Goal: Obtain resource: Download file/media

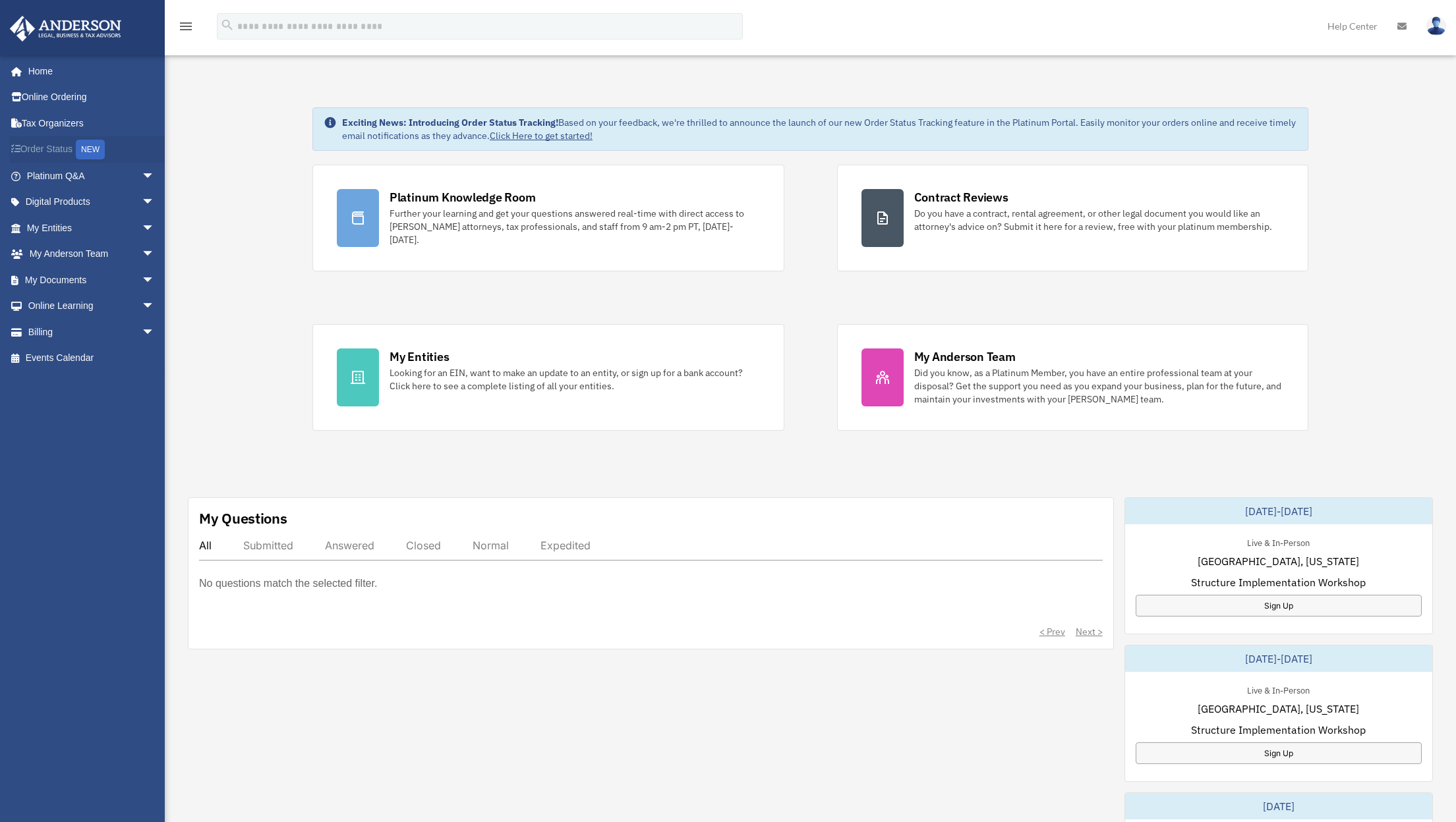
click at [59, 150] on link "Order Status NEW" at bounding box center [92, 149] width 166 height 27
click at [142, 257] on span "arrow_drop_down" at bounding box center [155, 254] width 27 height 27
click at [89, 277] on link "My Anderson Team" at bounding box center [97, 280] width 157 height 27
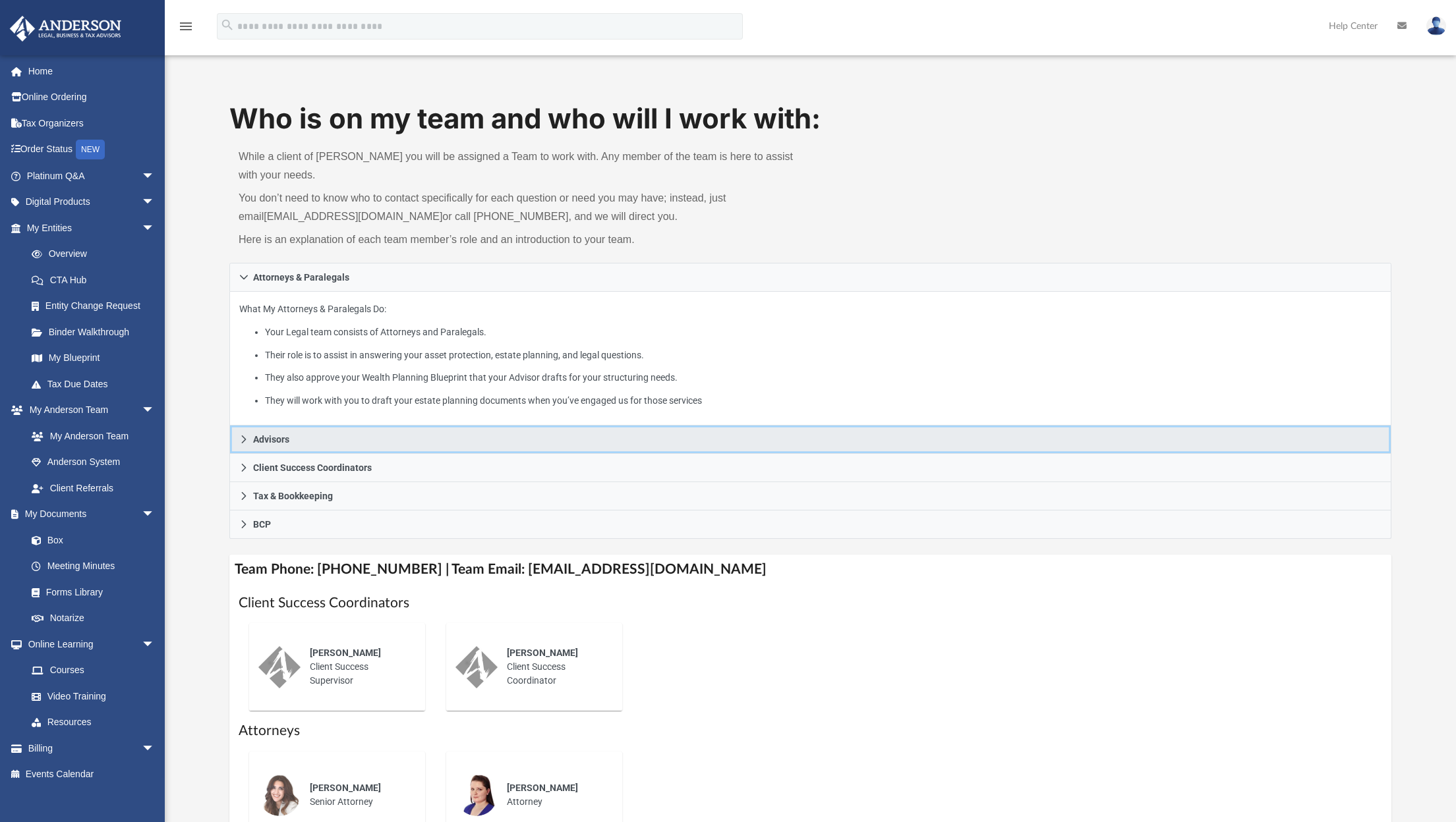
click at [245, 439] on icon at bounding box center [244, 439] width 5 height 8
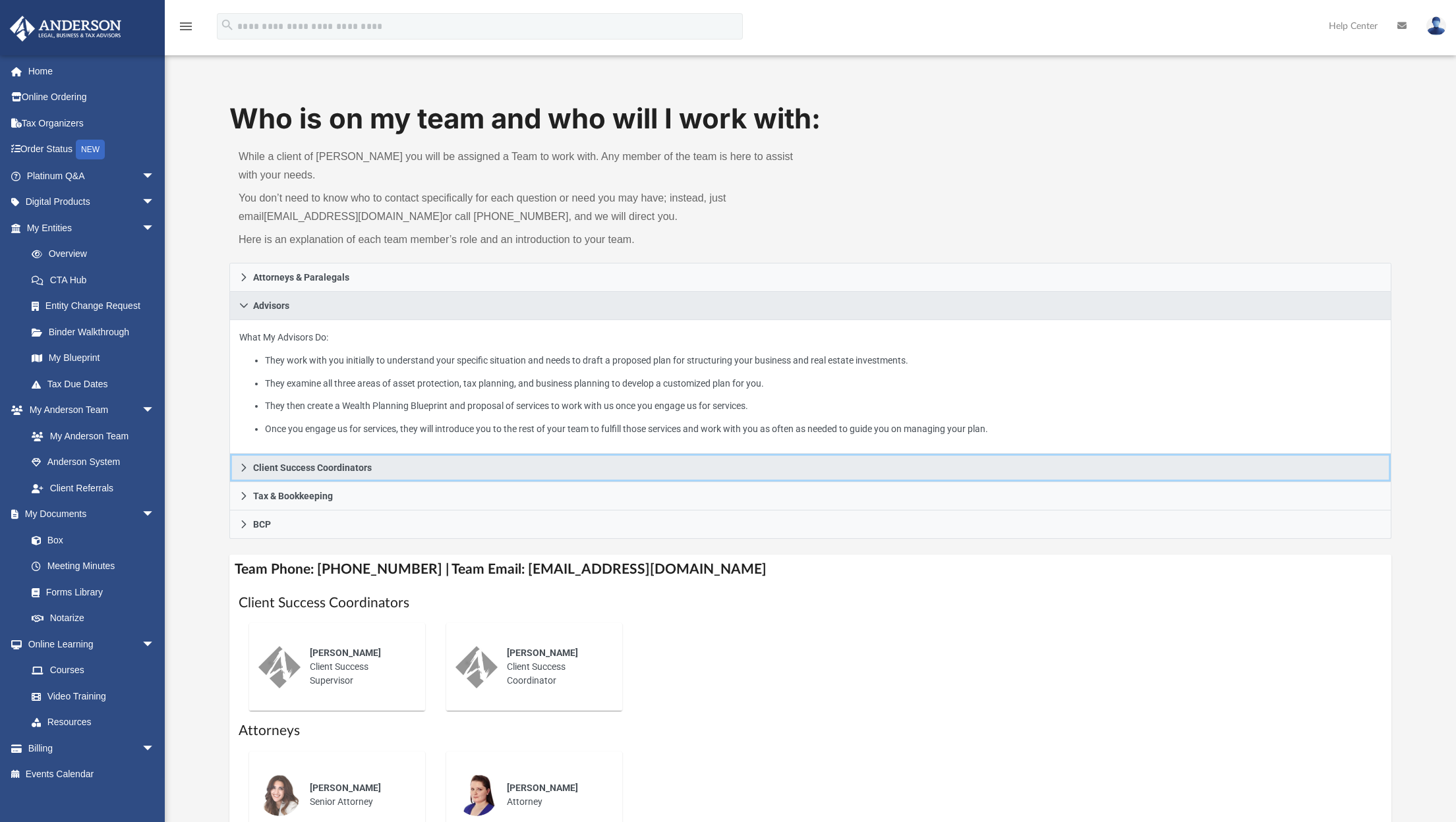
click at [241, 471] on icon at bounding box center [244, 468] width 9 height 9
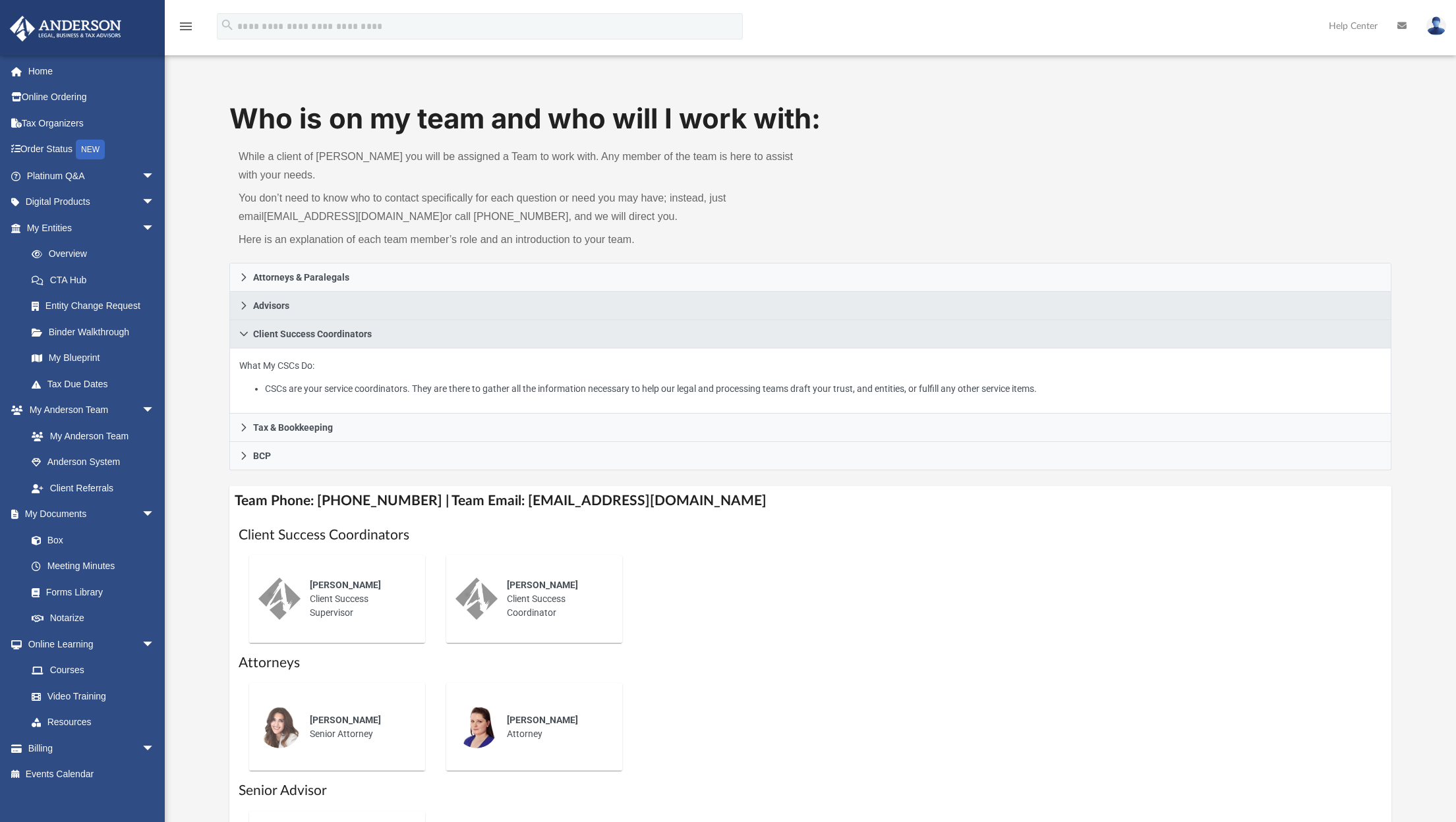
click at [1431, 25] on img at bounding box center [1436, 26] width 19 height 19
click at [1224, 63] on link "My Profile" at bounding box center [1239, 61] width 132 height 27
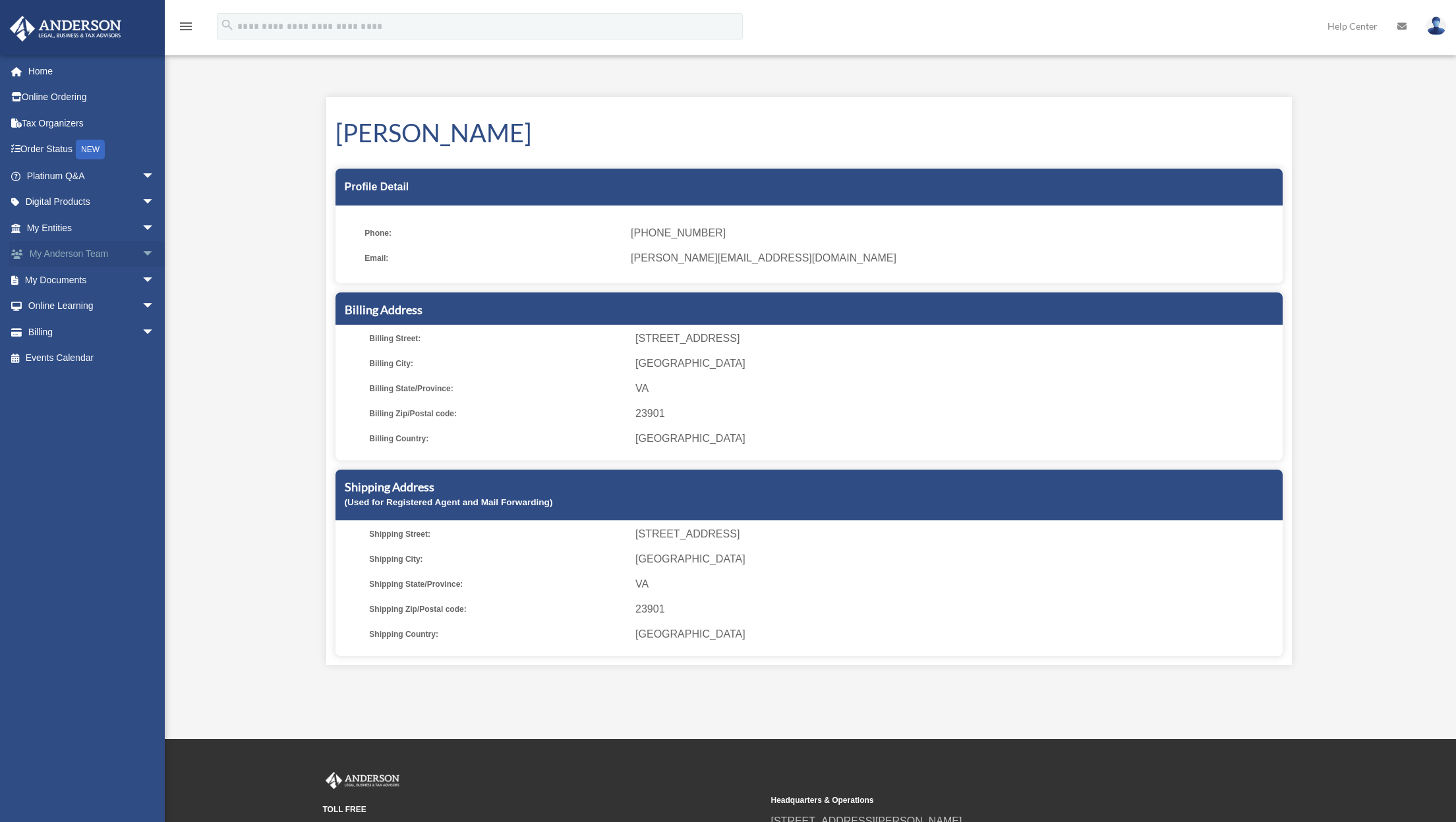
click at [142, 253] on span "arrow_drop_down" at bounding box center [155, 254] width 27 height 27
click at [107, 282] on link "My Anderson Team" at bounding box center [97, 280] width 157 height 27
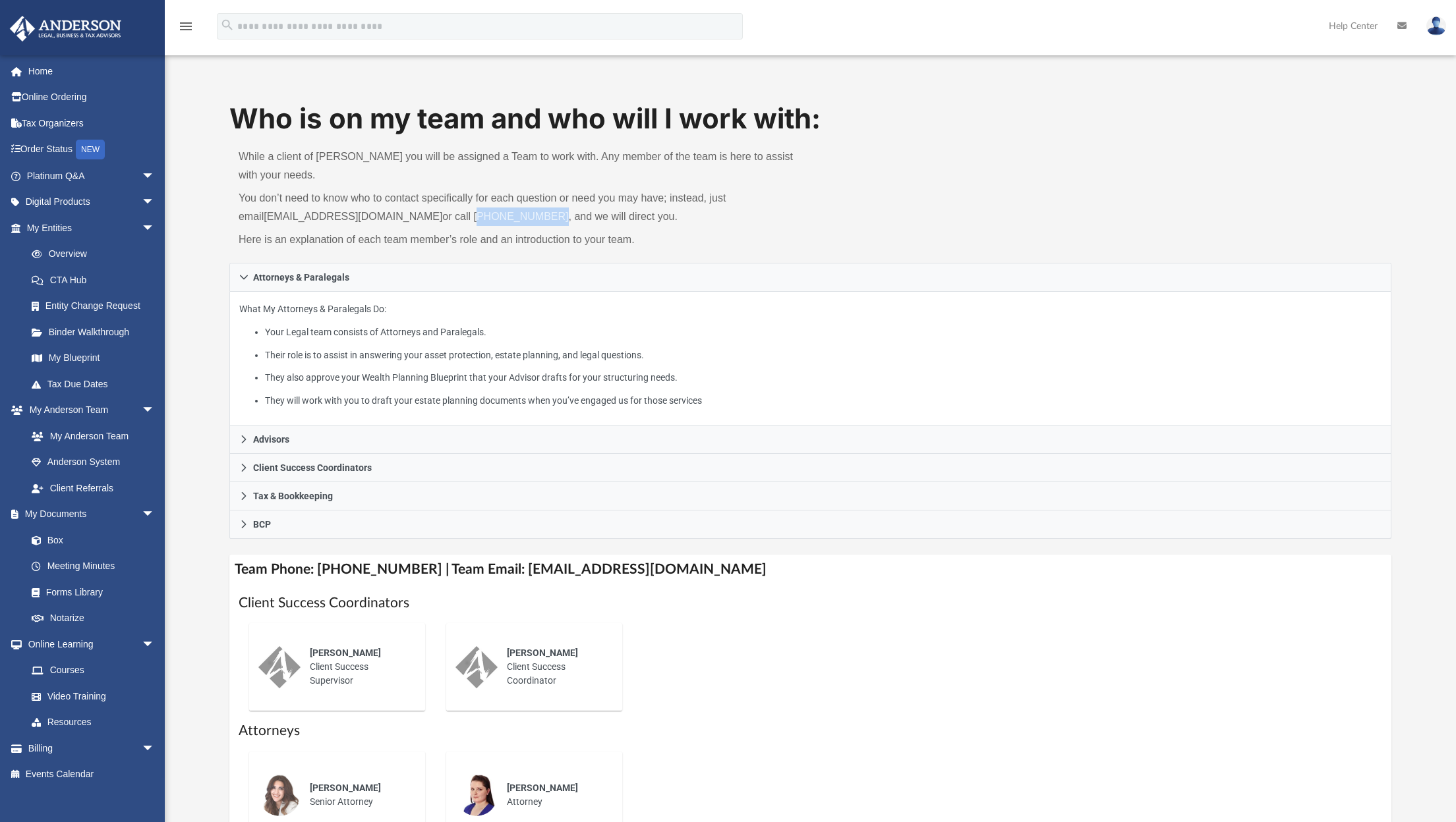
drag, startPoint x: 427, startPoint y: 215, endPoint x: 496, endPoint y: 214, distance: 69.0
click at [496, 214] on p "You don’t need to know who to contact specifically for each question or need yo…" at bounding box center [519, 207] width 563 height 37
click at [298, 218] on link "[EMAIL_ADDRESS][DOMAIN_NAME]" at bounding box center [353, 216] width 179 height 11
click at [1438, 29] on img at bounding box center [1436, 26] width 19 height 19
click at [1238, 53] on link "My Profile" at bounding box center [1239, 61] width 132 height 27
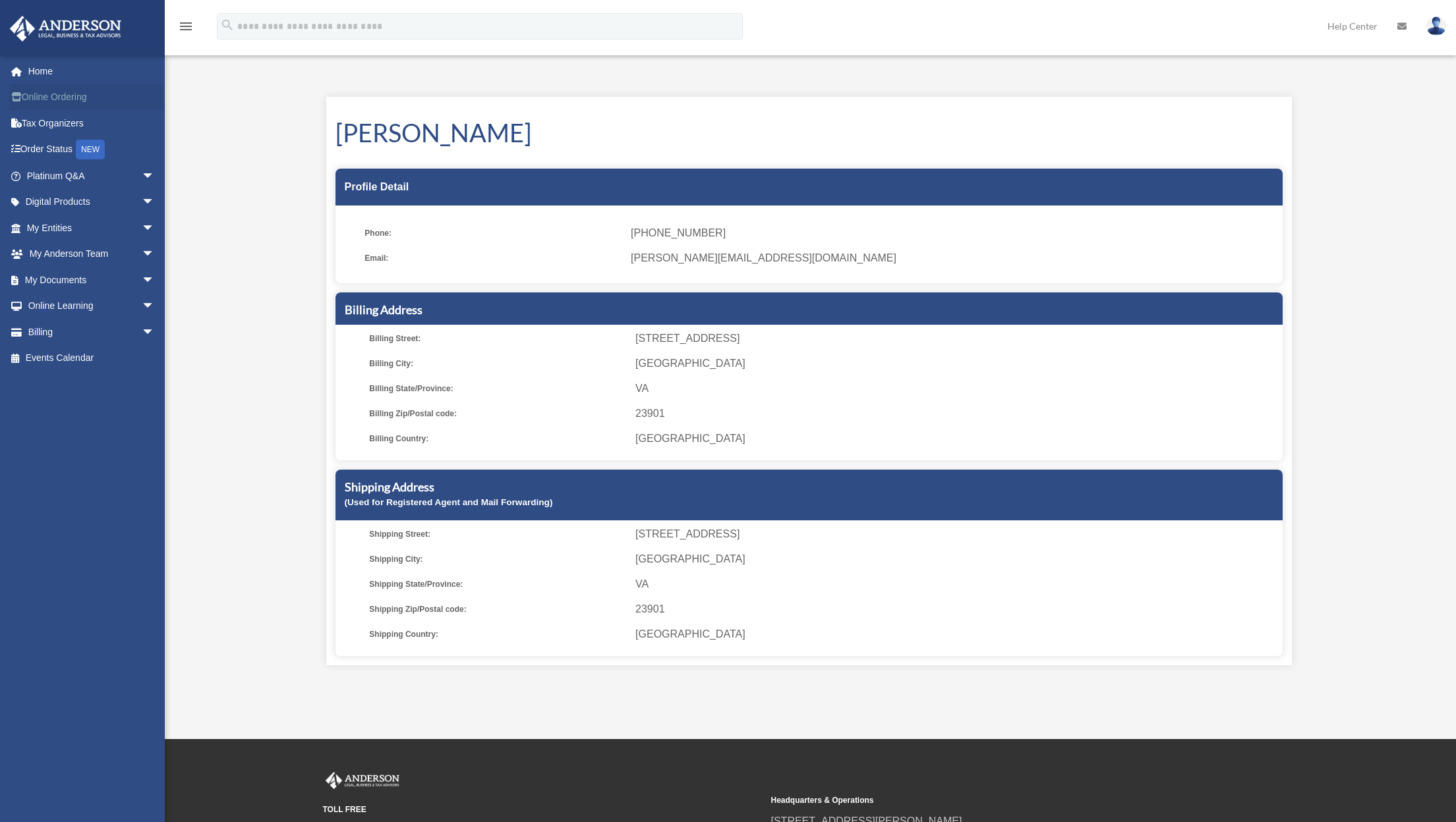
click at [64, 98] on link "Online Ordering" at bounding box center [92, 98] width 166 height 27
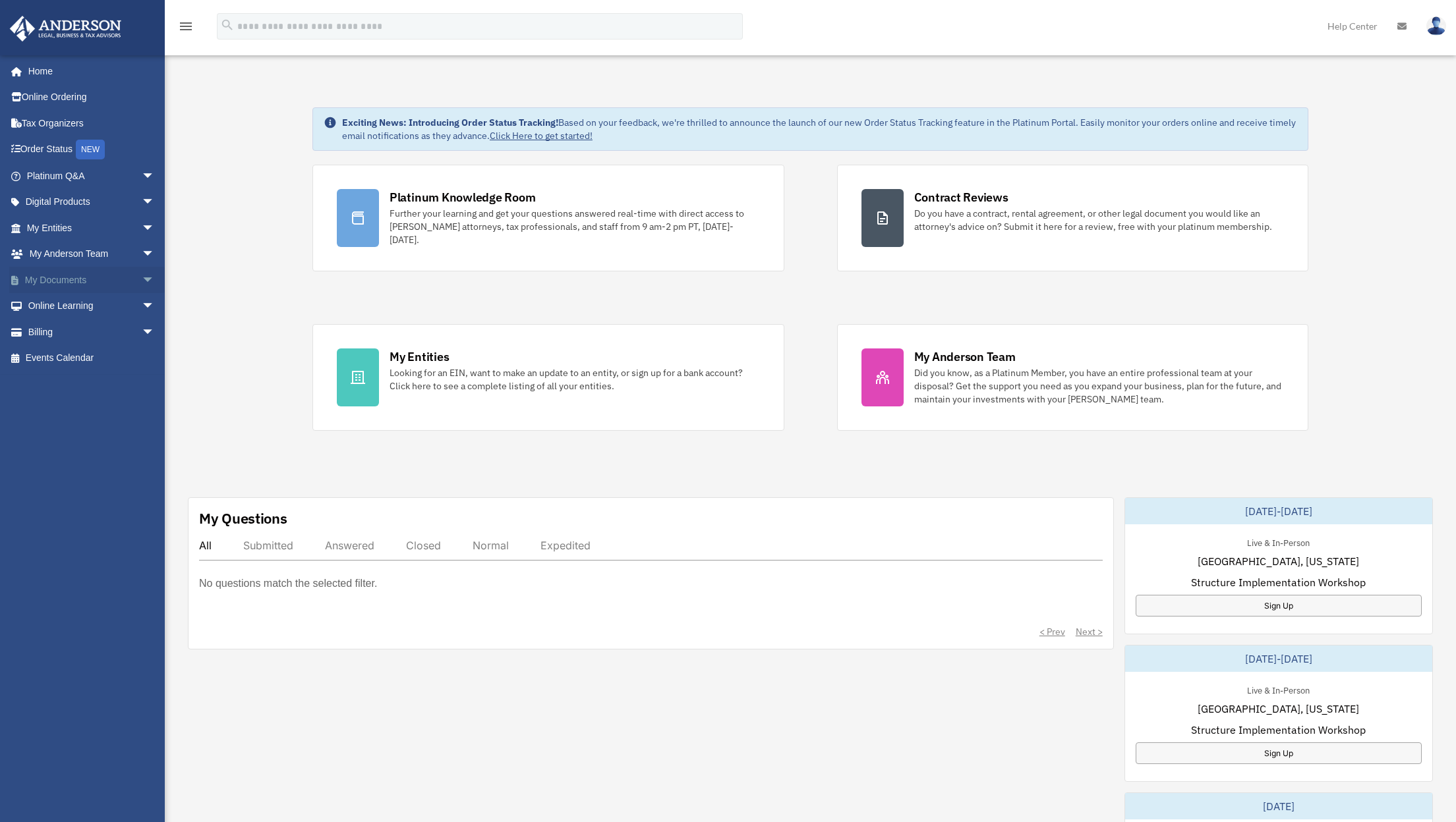
click at [142, 277] on span "arrow_drop_down" at bounding box center [155, 280] width 27 height 27
click at [57, 307] on link "Box" at bounding box center [97, 307] width 157 height 27
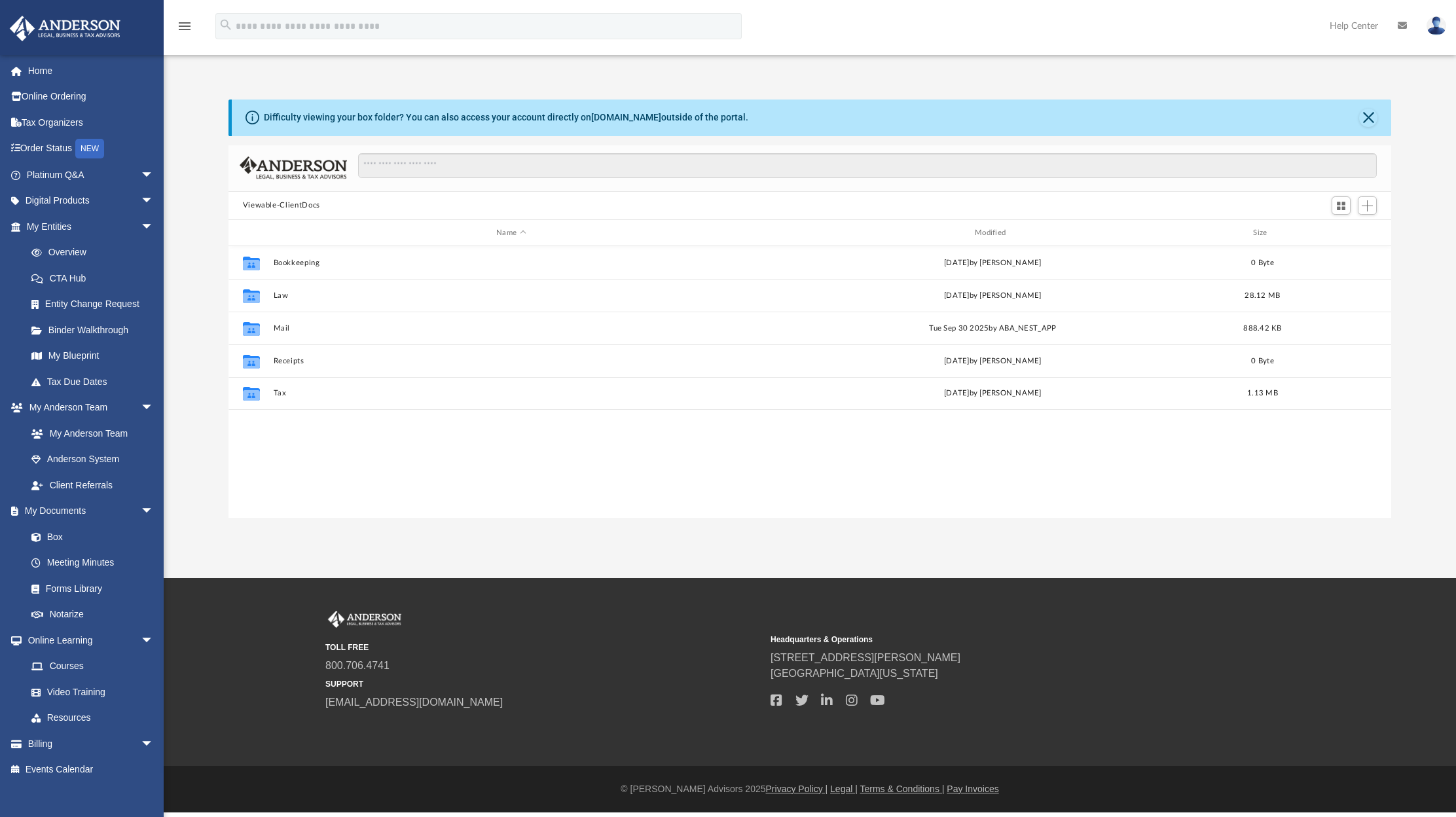
scroll to position [288, 1153]
click at [280, 296] on button "Law" at bounding box center [511, 296] width 476 height 8
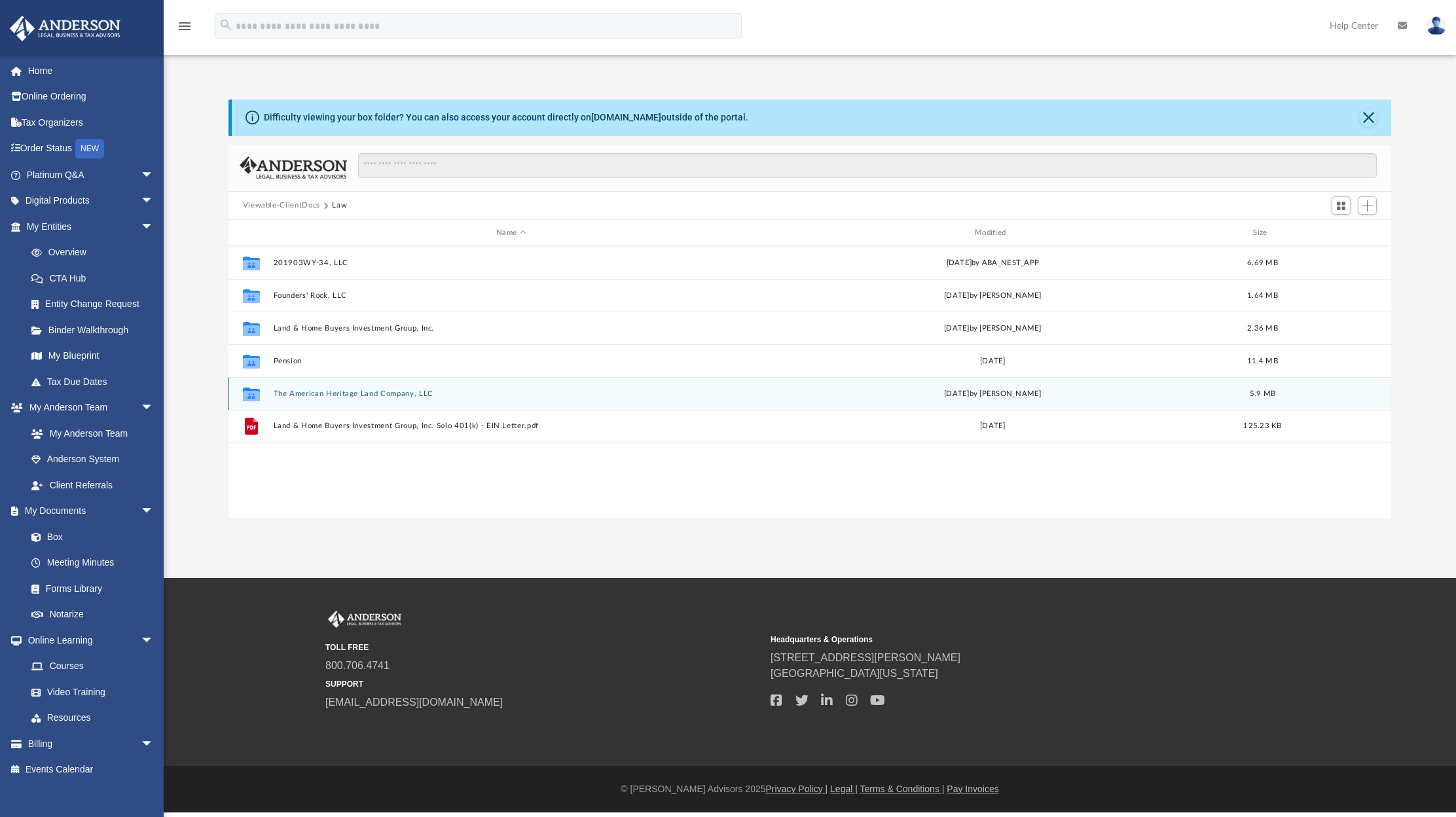
click at [315, 391] on button "The American Heritage Land Company, LLC" at bounding box center [511, 393] width 476 height 8
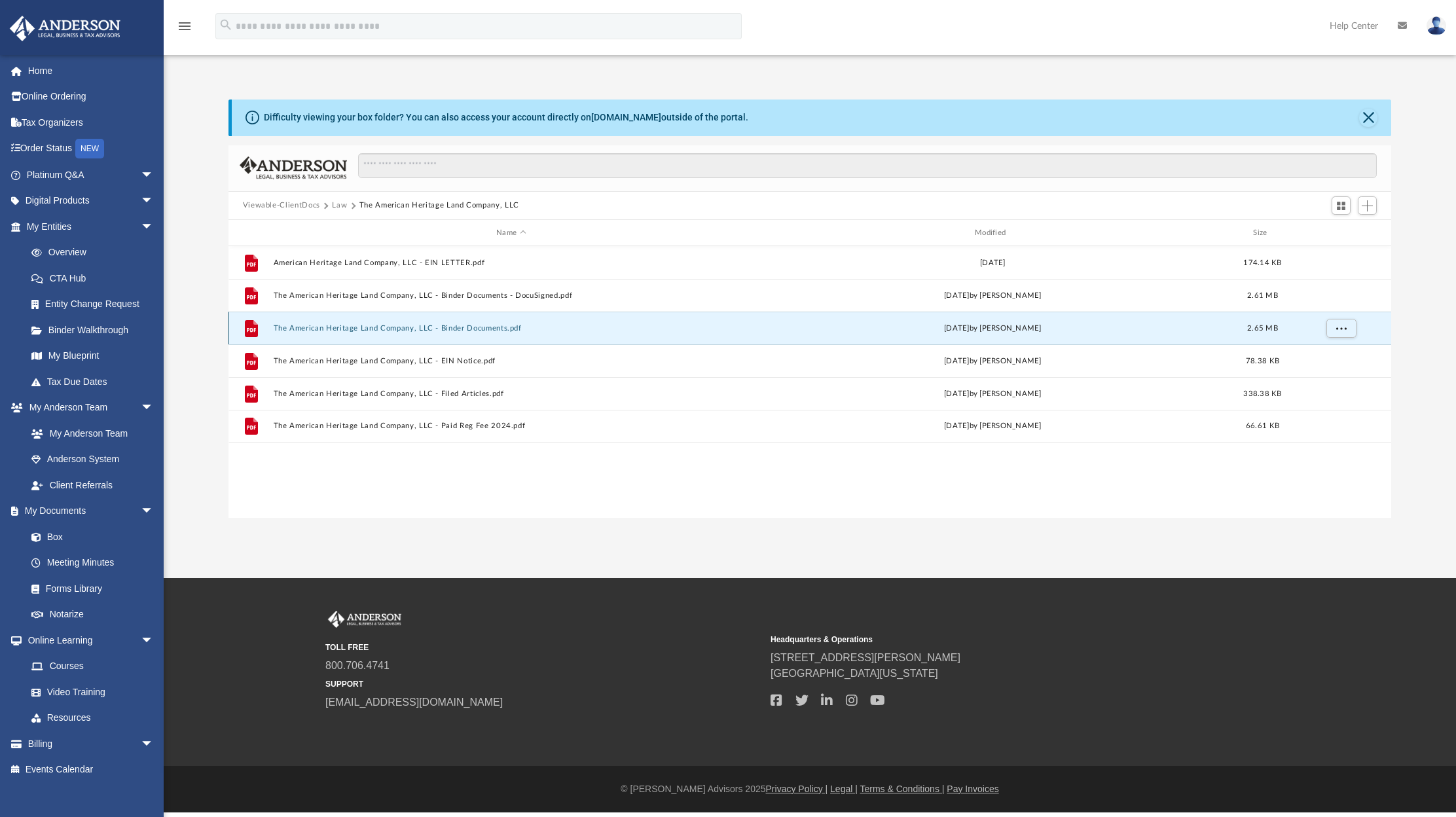
click at [380, 328] on button "The American Heritage Land Company, LLC - Binder Documents.pdf" at bounding box center [511, 328] width 476 height 8
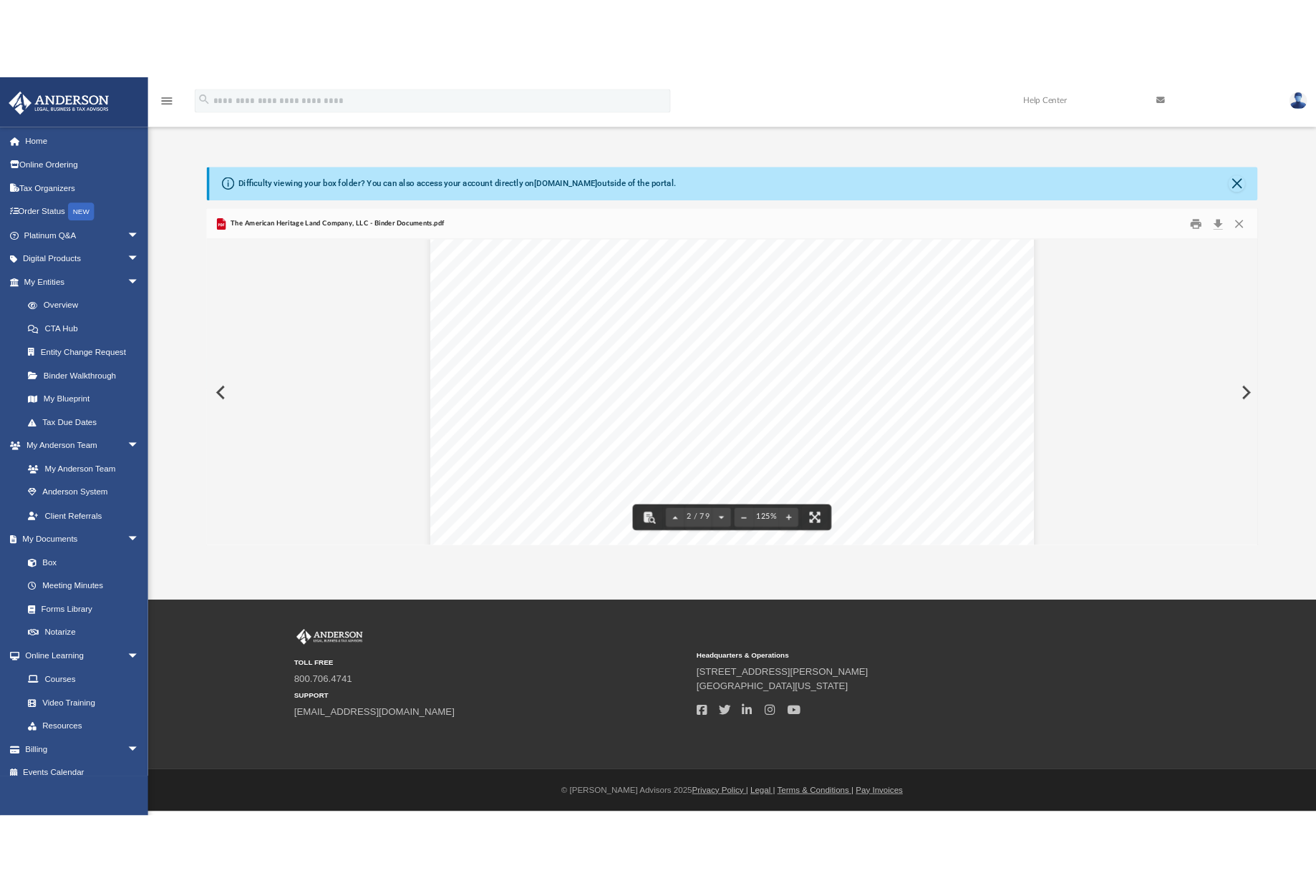
scroll to position [1027, 0]
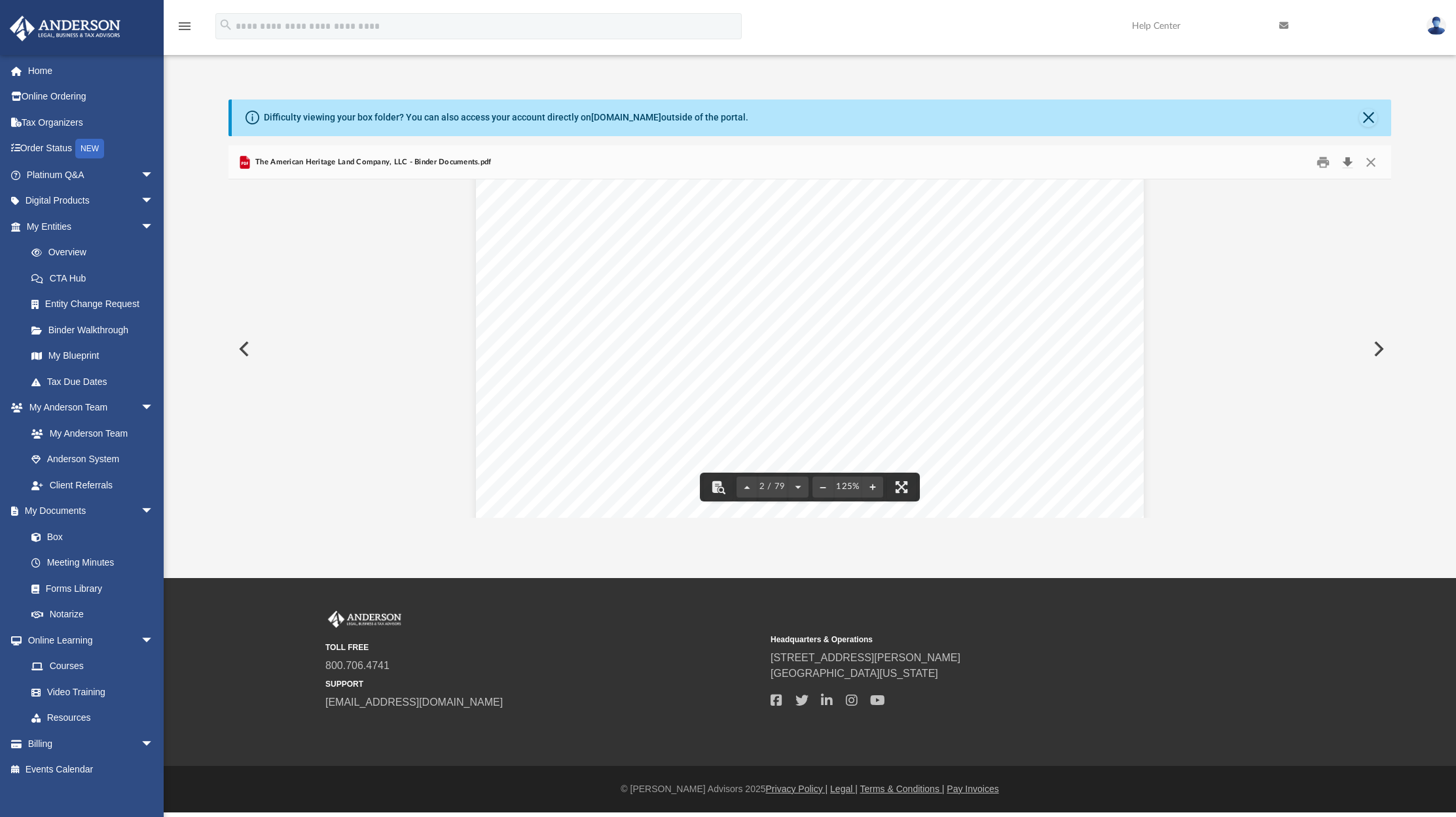
click at [1354, 163] on button "Download" at bounding box center [1347, 162] width 24 height 20
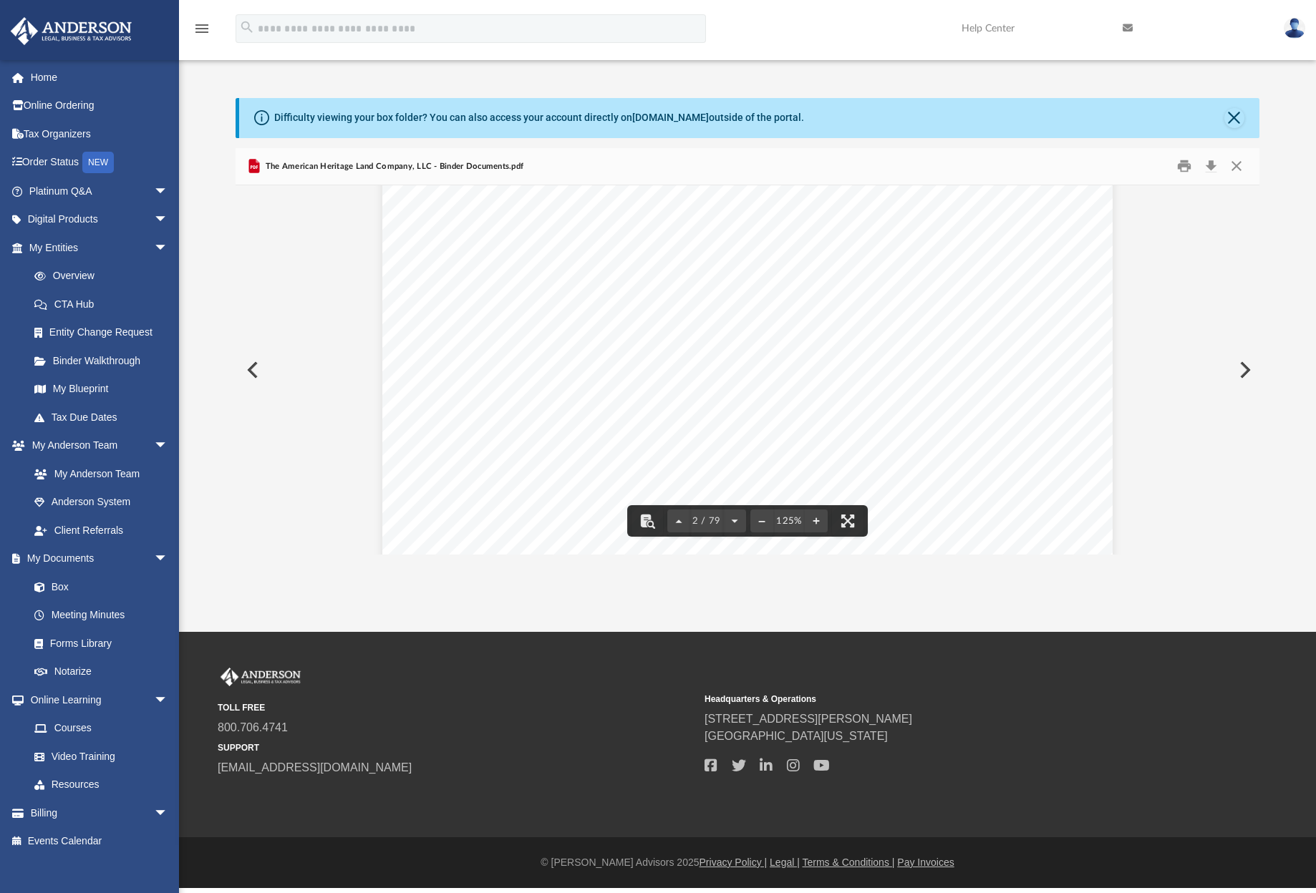
scroll to position [966, 0]
